Goal: Check status: Check status

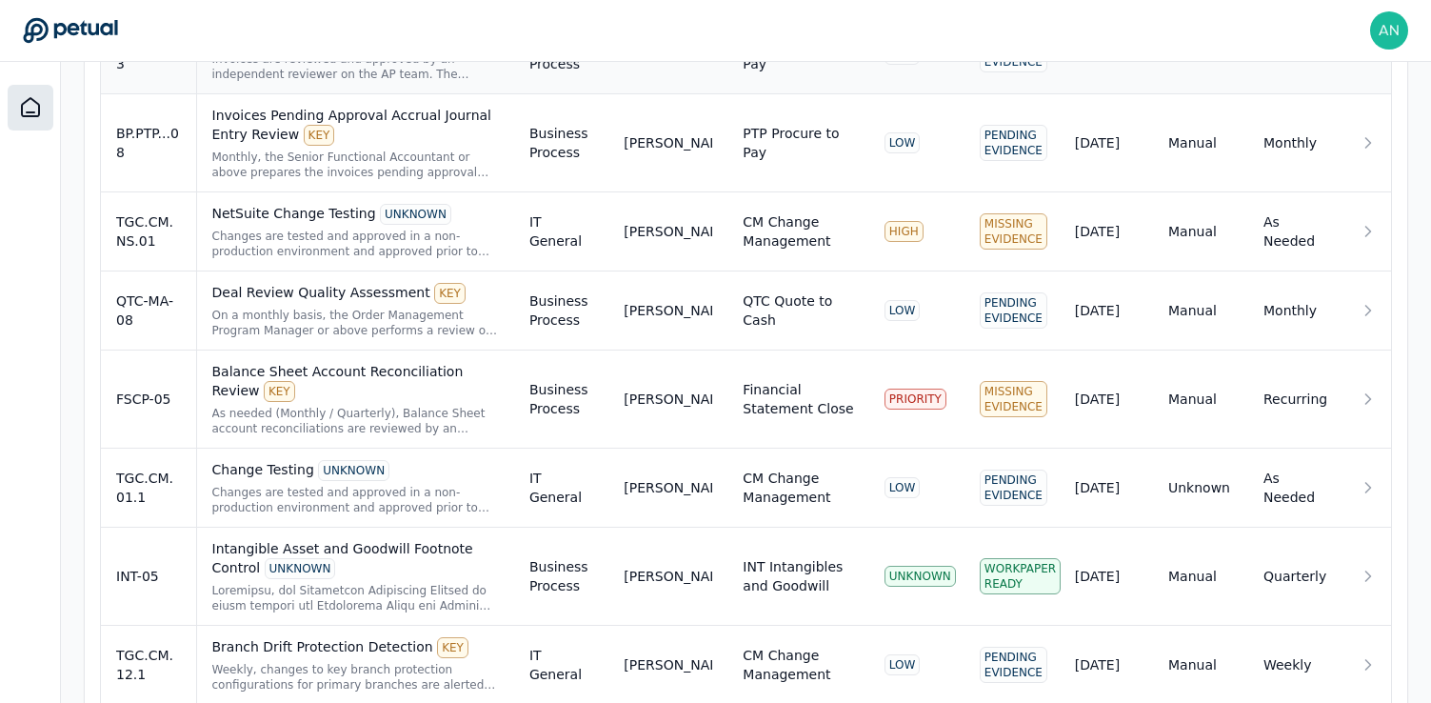
scroll to position [825, 0]
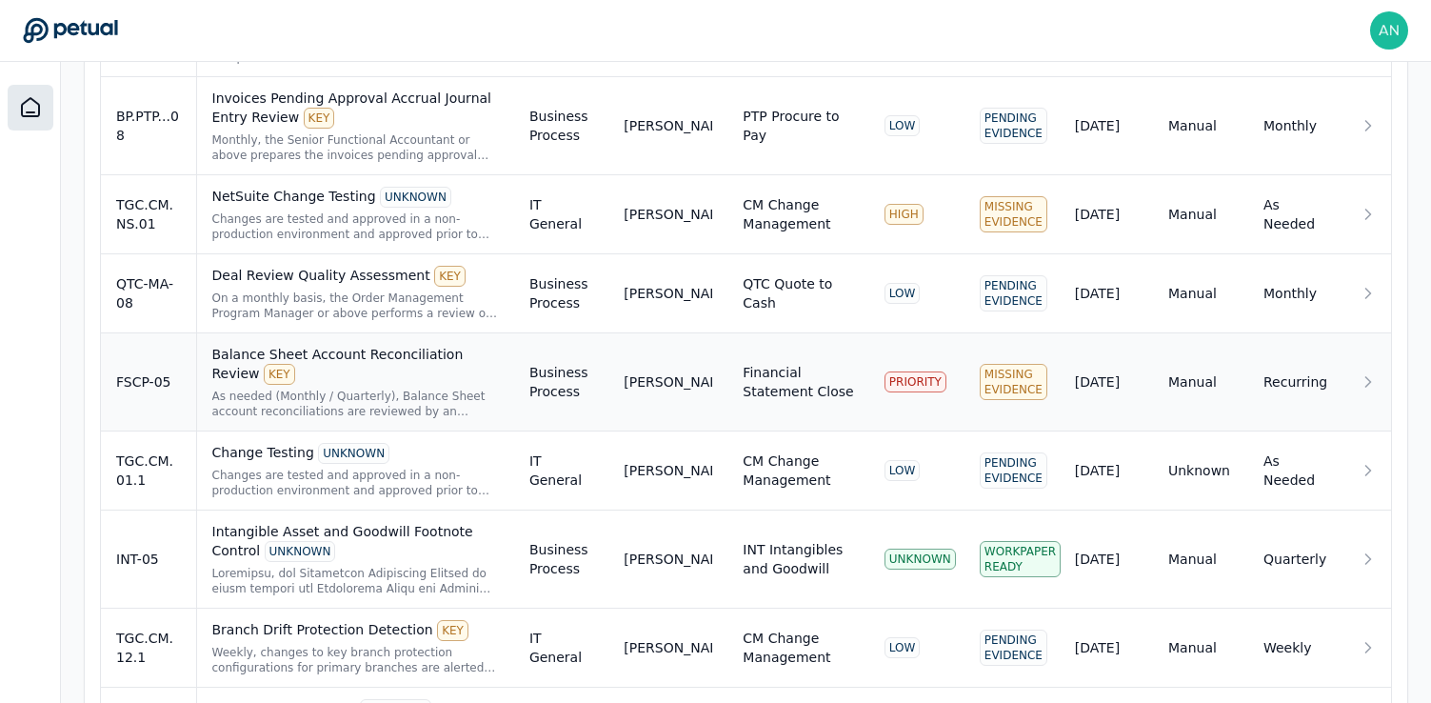
click at [645, 410] on td "[PERSON_NAME]" at bounding box center [667, 382] width 119 height 98
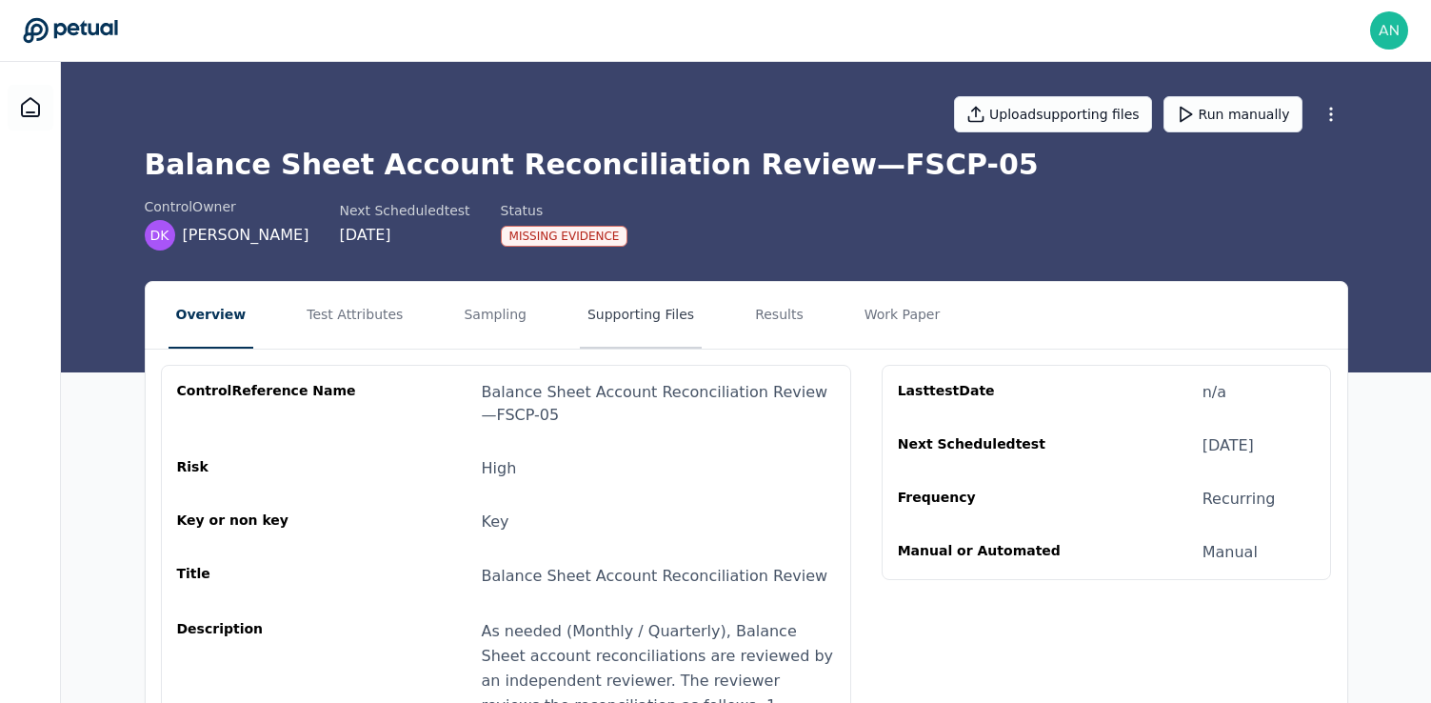
click at [611, 308] on button "Supporting Files" at bounding box center [641, 315] width 122 height 67
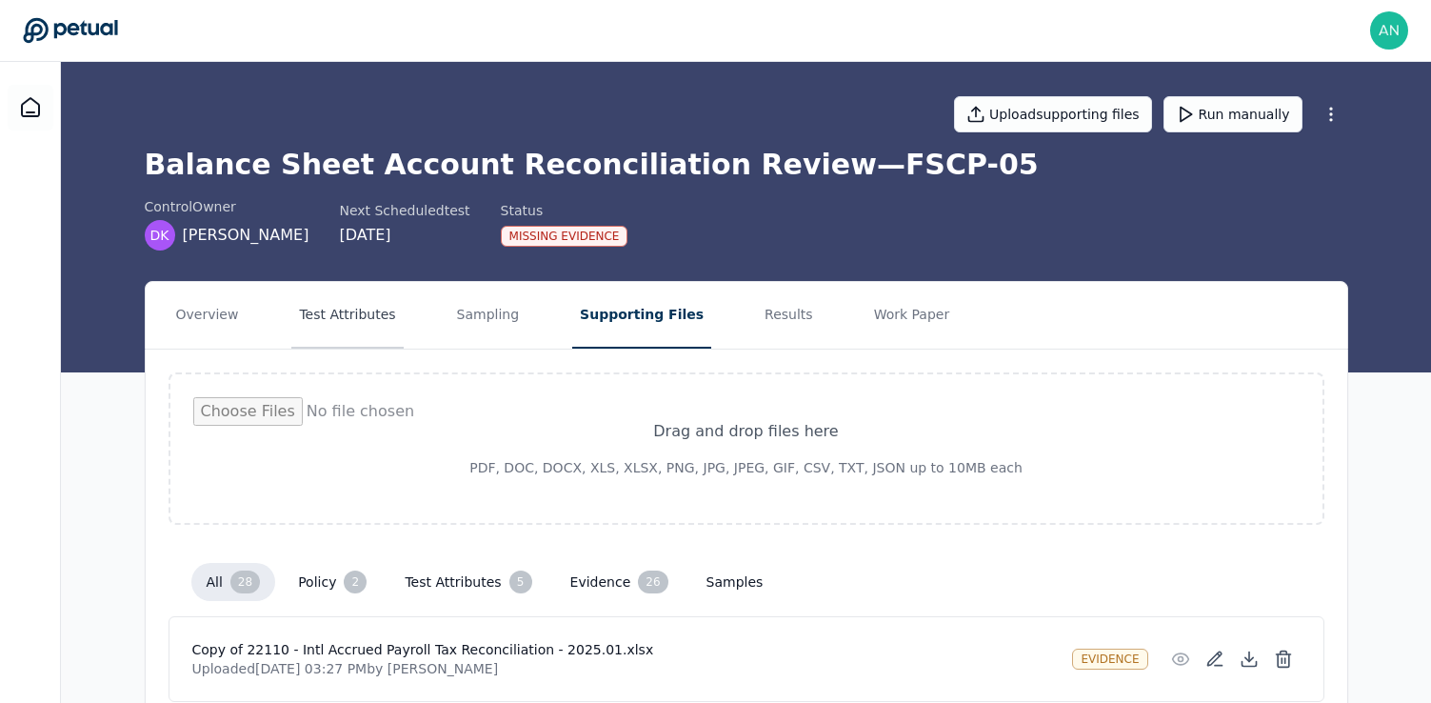
click at [336, 307] on button "Test Attributes" at bounding box center [346, 315] width 111 height 67
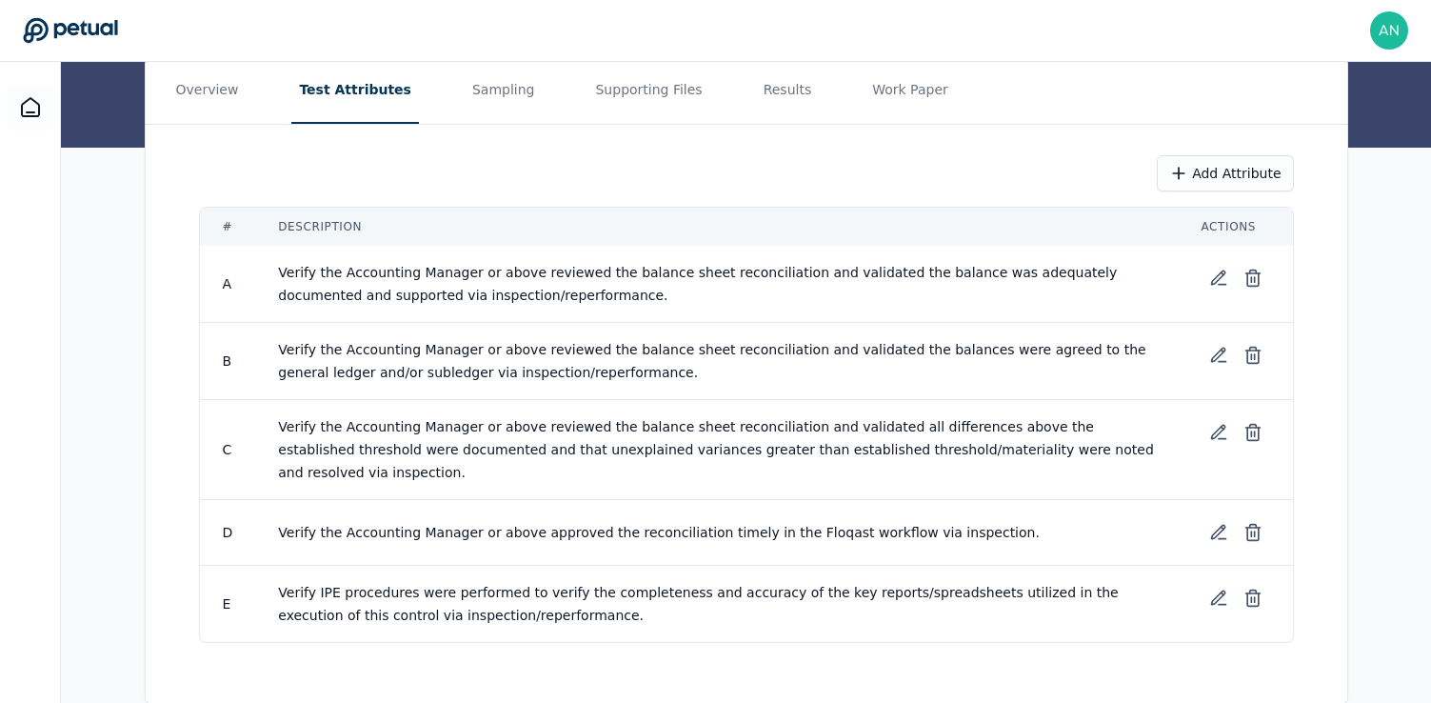
scroll to position [224, 0]
click at [488, 424] on span "Verify the Accounting Manager or above reviewed the balance sheet reconciliatio…" at bounding box center [718, 450] width 880 height 61
click at [864, 87] on button "Work Paper" at bounding box center [909, 91] width 91 height 67
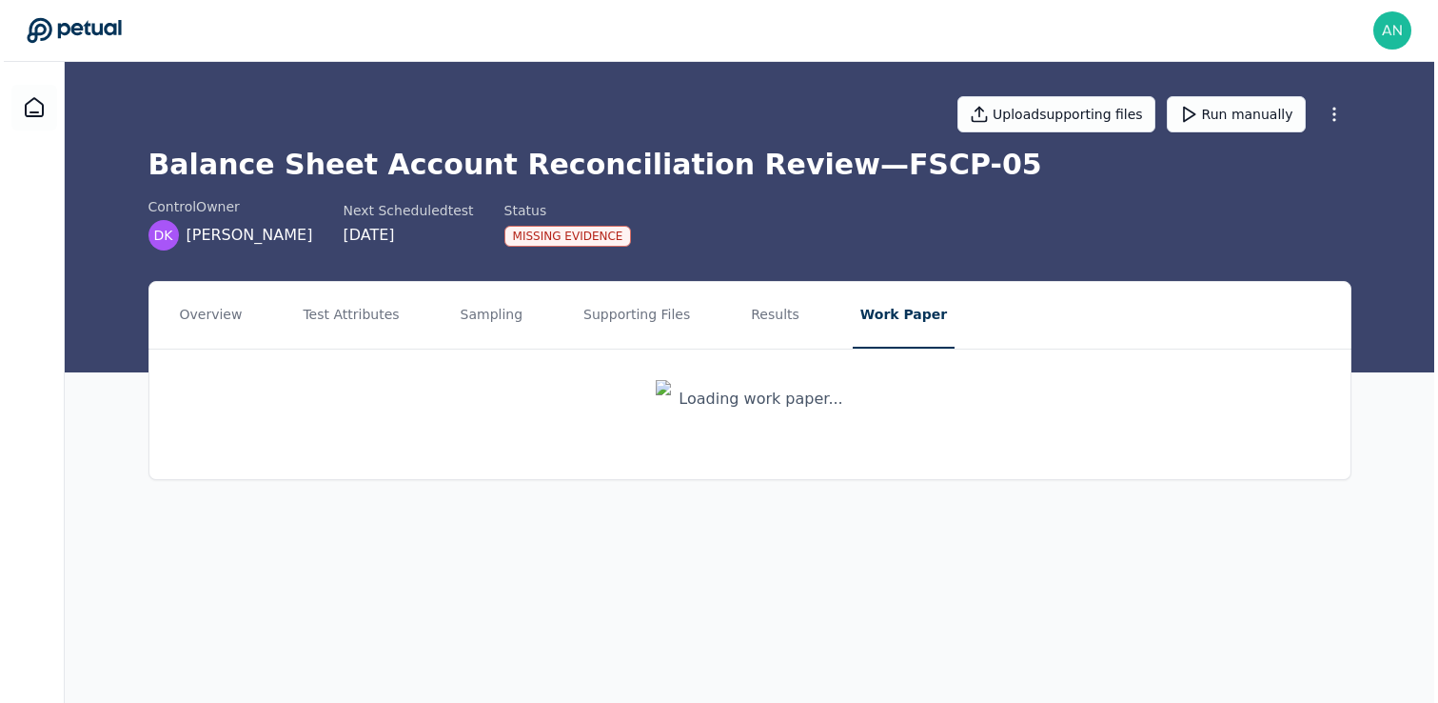
scroll to position [0, 0]
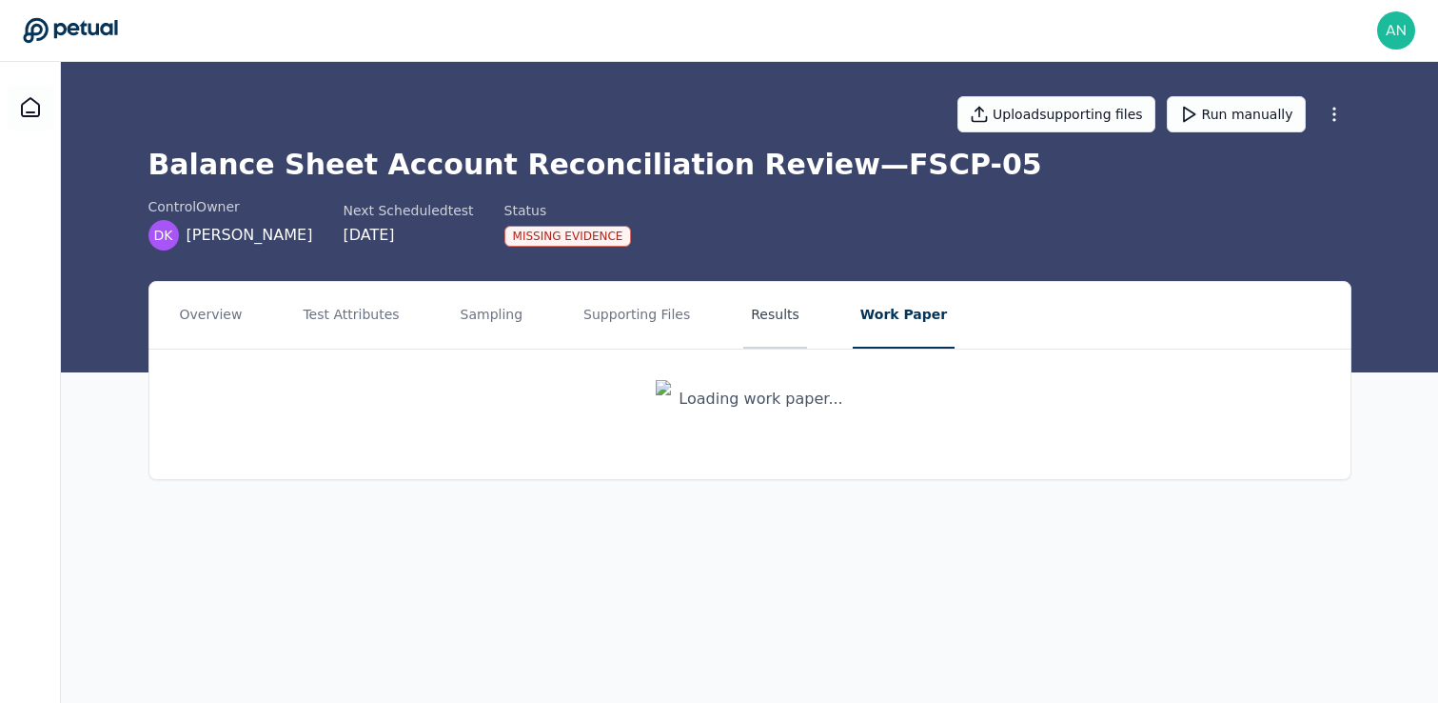
click at [747, 317] on button "Results" at bounding box center [775, 315] width 64 height 67
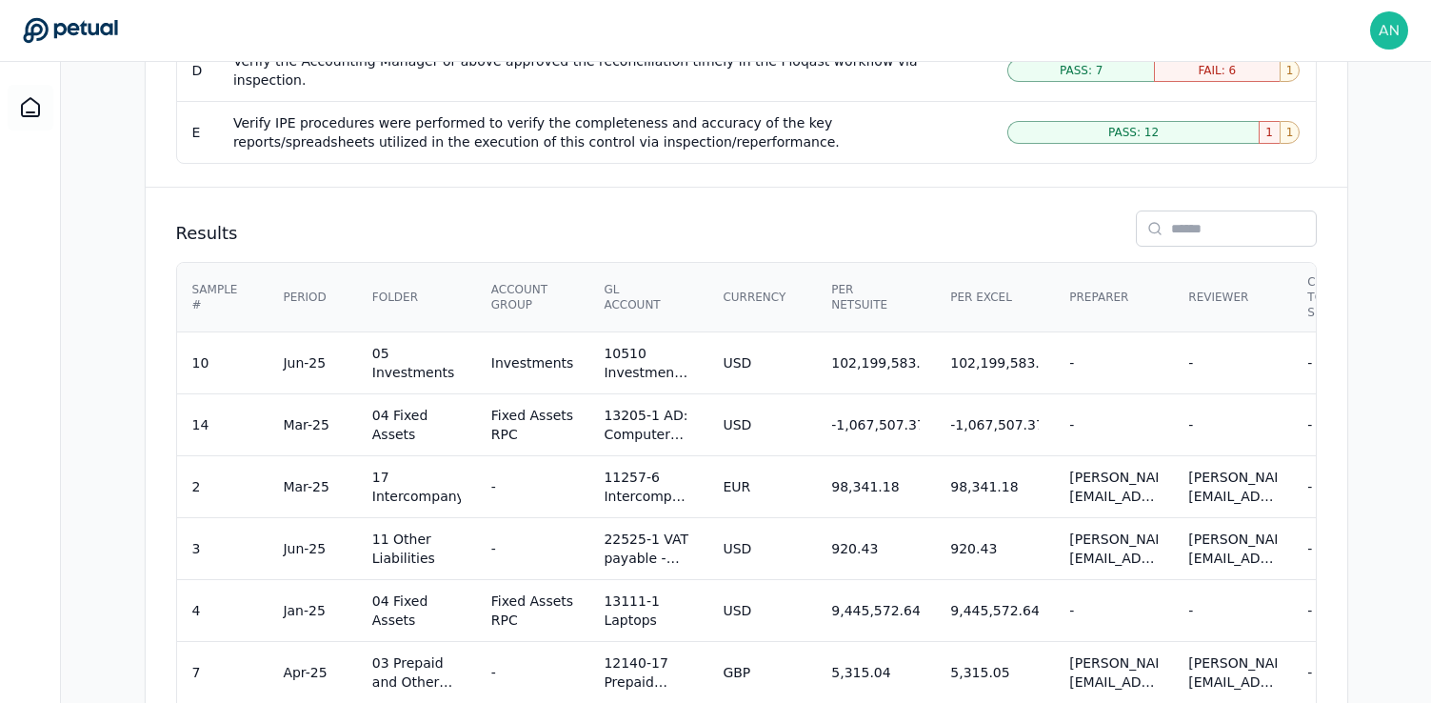
scroll to position [1460, 0]
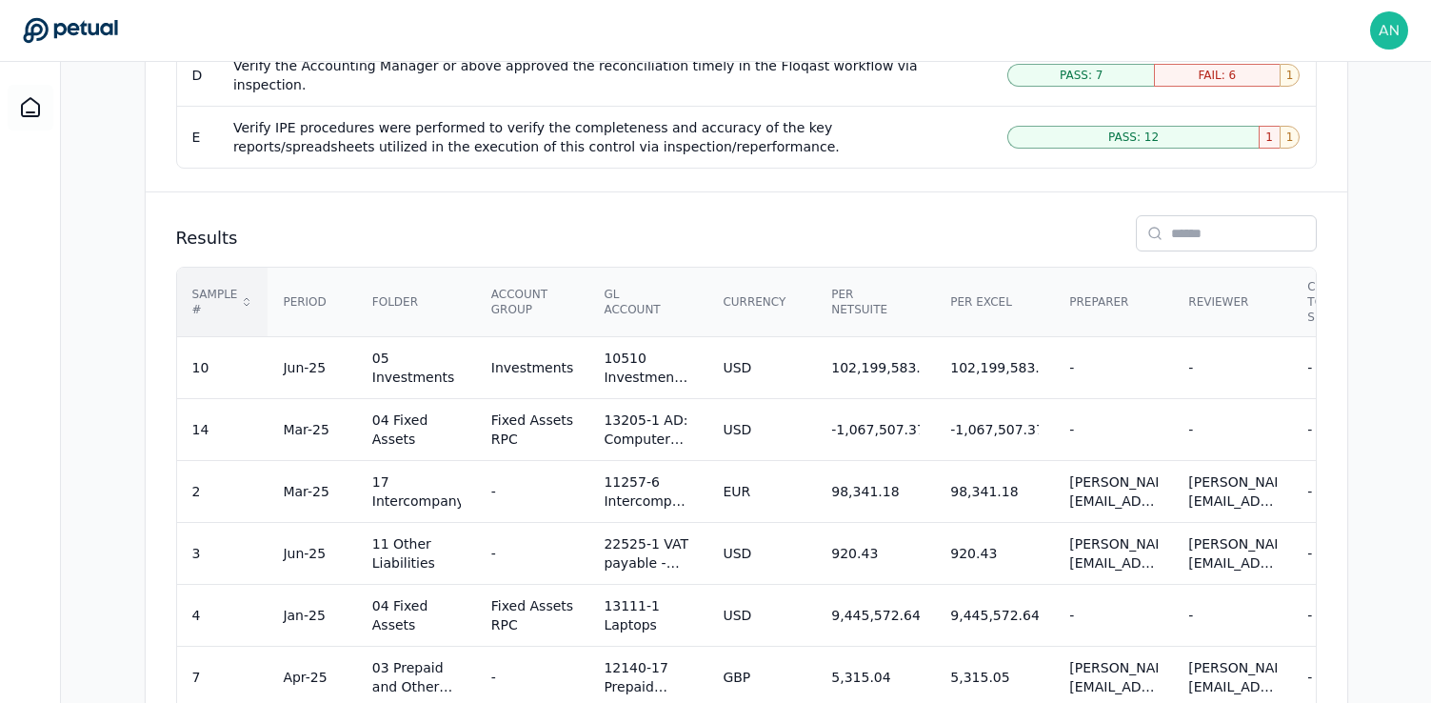
click at [223, 287] on div "Sample #" at bounding box center [222, 302] width 61 height 30
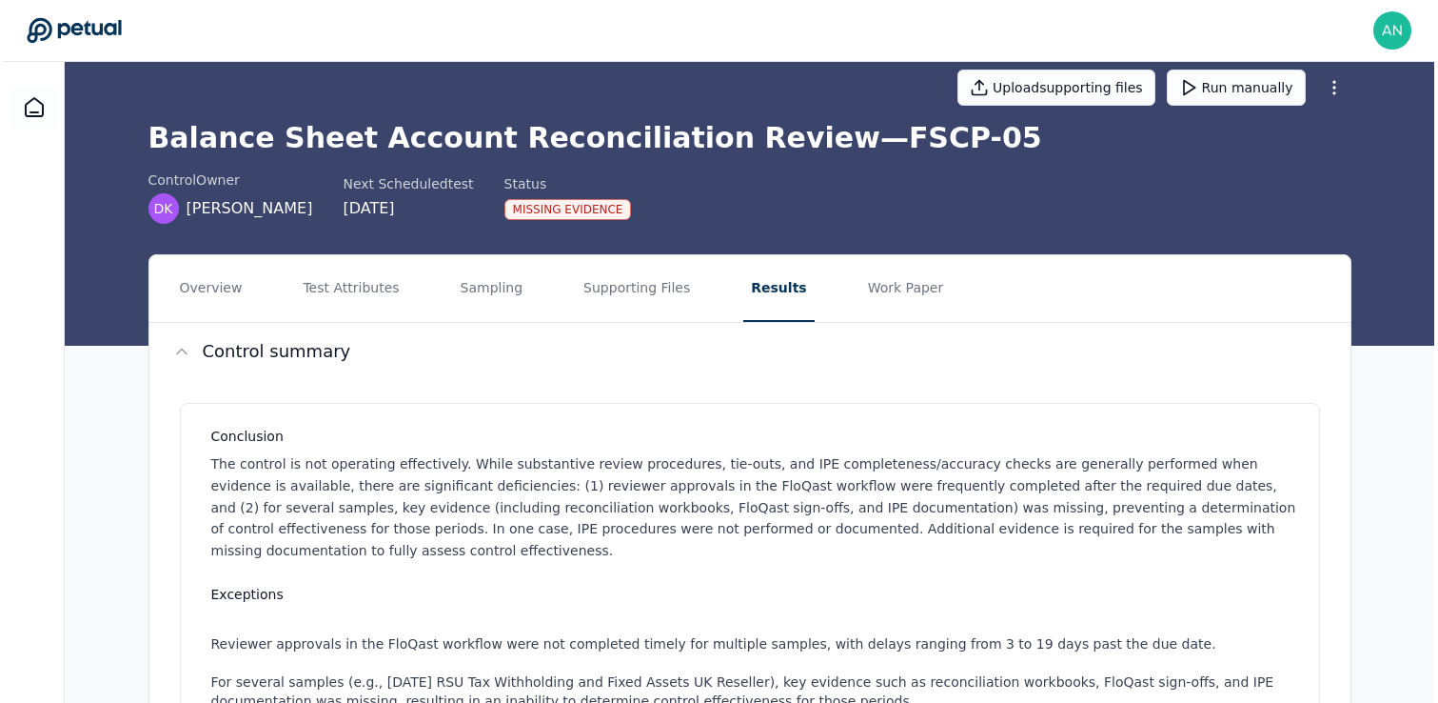
scroll to position [0, 0]
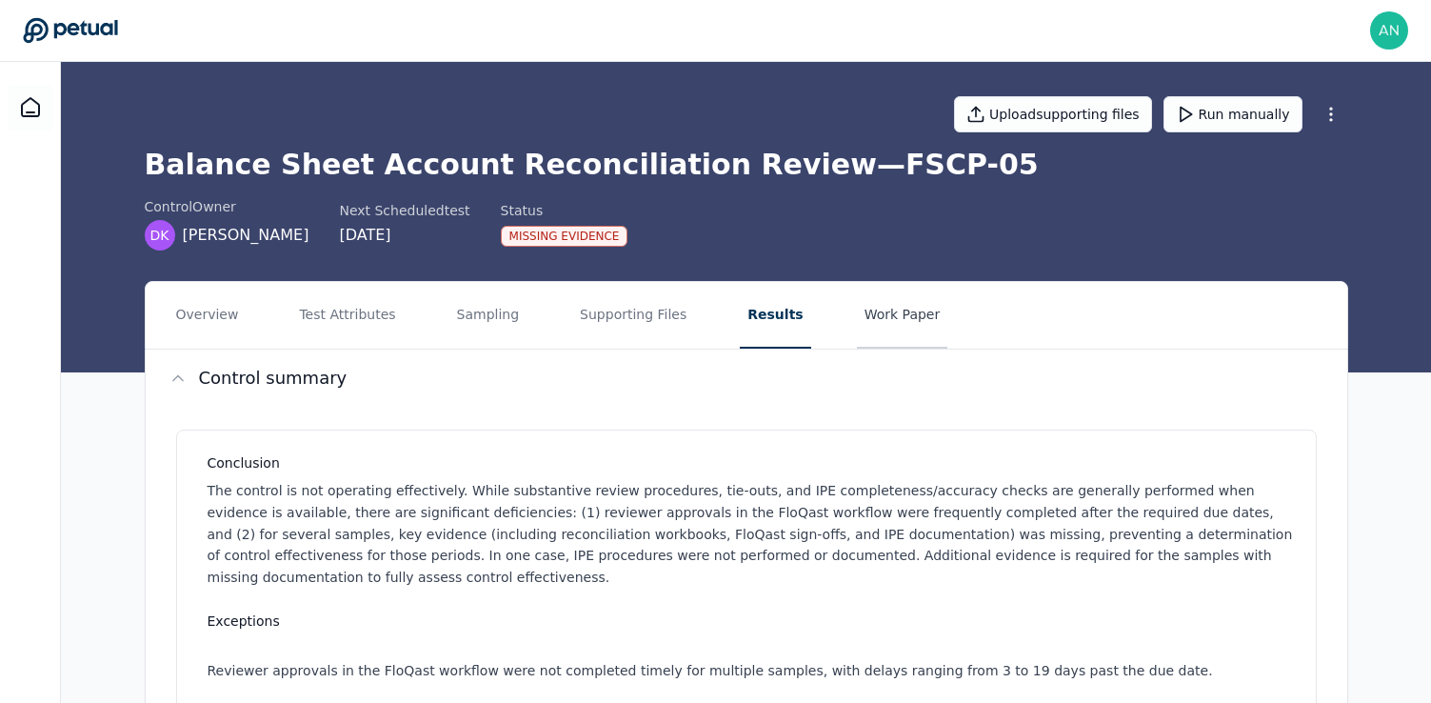
click at [868, 309] on button "Work Paper" at bounding box center [902, 315] width 91 height 67
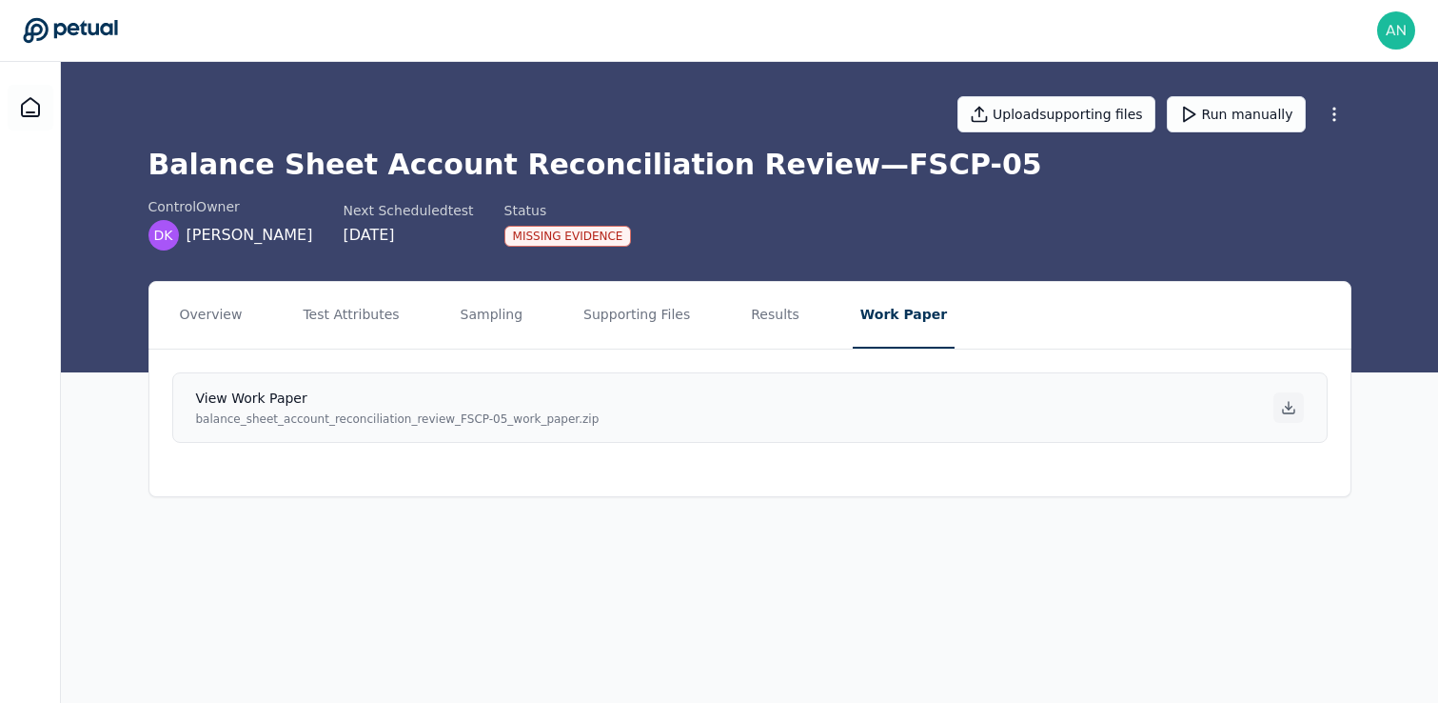
click at [1284, 410] on icon at bounding box center [1288, 407] width 15 height 15
click at [981, 658] on main "Upload supporting files Run manually Balance Sheet Account Reconciliation Revie…" at bounding box center [749, 382] width 1377 height 641
click at [882, 575] on main "Upload supporting files Run manually Balance Sheet Account Reconciliation Revie…" at bounding box center [749, 382] width 1377 height 641
click at [1028, 600] on main "Upload supporting files Run manually Balance Sheet Account Reconciliation Revie…" at bounding box center [749, 382] width 1377 height 641
